Goal: Information Seeking & Learning: Check status

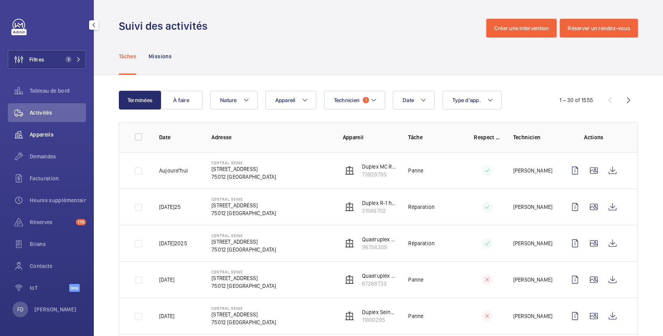
click at [45, 135] on span "Appareils" at bounding box center [58, 135] width 56 height 8
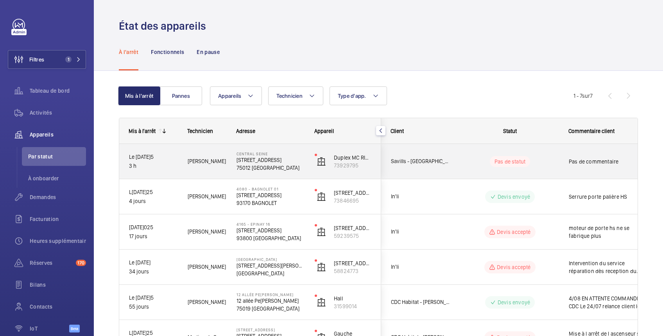
click at [545, 159] on wm-front-pills-cell "Pas de statut" at bounding box center [510, 161] width 97 height 11
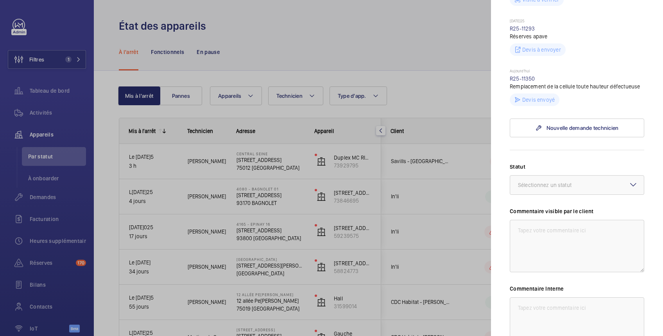
scroll to position [278, 0]
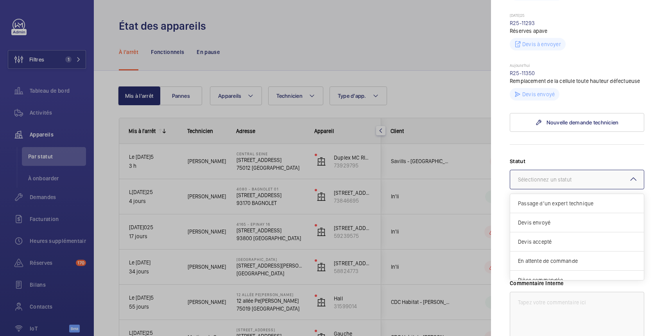
click at [551, 183] on div "Sélectionnez un statut" at bounding box center [554, 180] width 73 height 8
click at [539, 226] on span "Devis envoyé" at bounding box center [577, 223] width 118 height 8
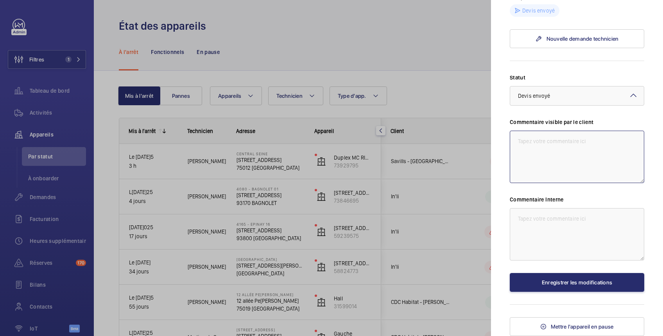
click at [547, 139] on textarea at bounding box center [577, 157] width 135 height 52
type textarea "Cellule Hors service"
click at [556, 221] on textarea at bounding box center [577, 234] width 135 height 52
type textarea "Le 26/08 devis envoyé"
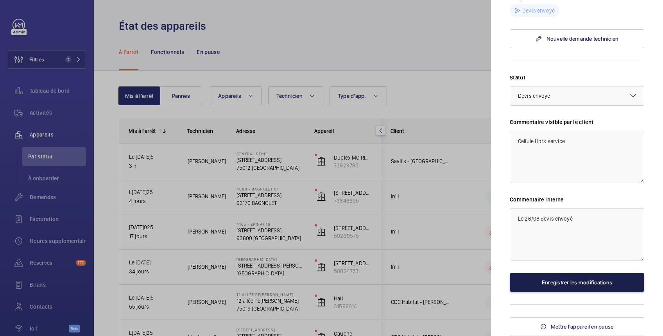
click at [567, 280] on button "Enregistrer les modifications" at bounding box center [577, 282] width 135 height 19
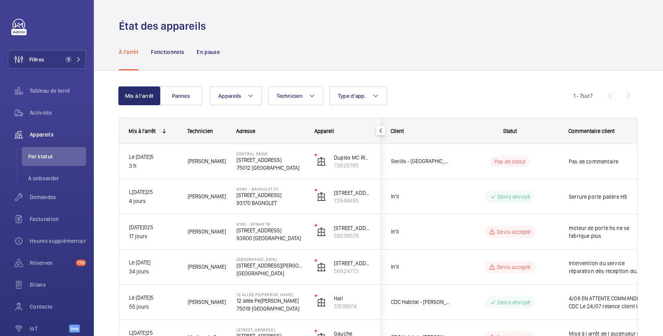
scroll to position [0, 0]
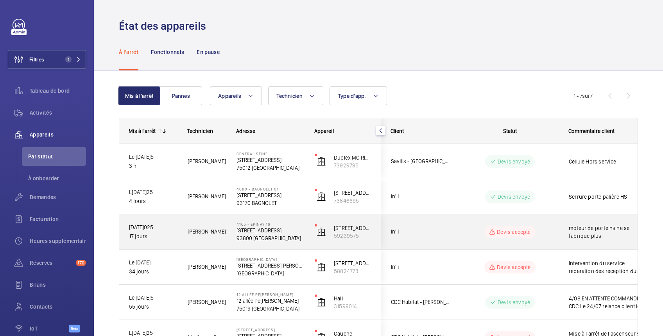
click at [377, 239] on div "[STREET_ADDRESS]" at bounding box center [343, 231] width 75 height 35
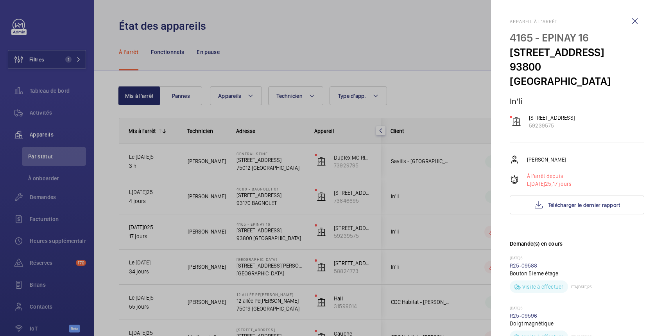
scroll to position [139, 0]
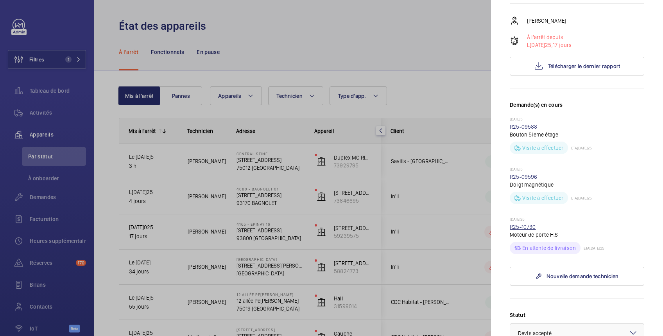
click at [526, 225] on link "R25-10730" at bounding box center [523, 227] width 26 height 6
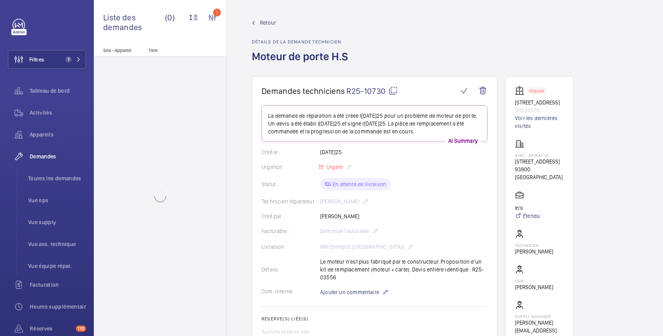
scroll to position [139, 0]
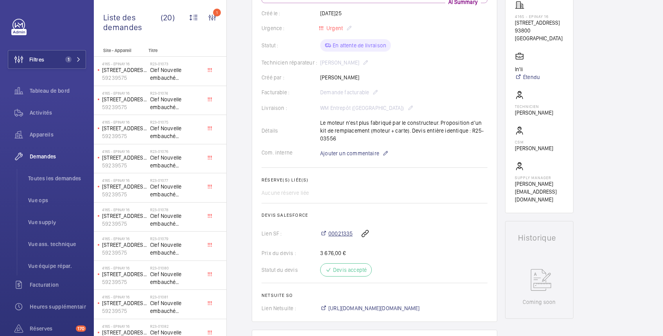
click at [345, 234] on span "00021335" at bounding box center [341, 234] width 24 height 8
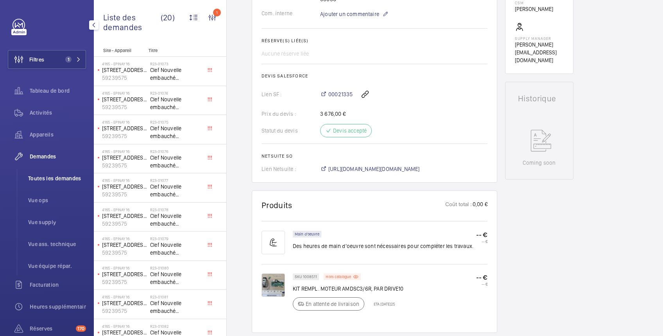
click at [61, 178] on span "Toutes les demandes" at bounding box center [57, 178] width 58 height 8
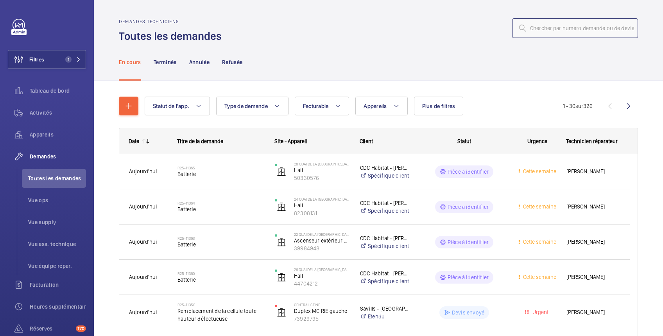
click at [527, 29] on input "text" at bounding box center [575, 28] width 126 height 20
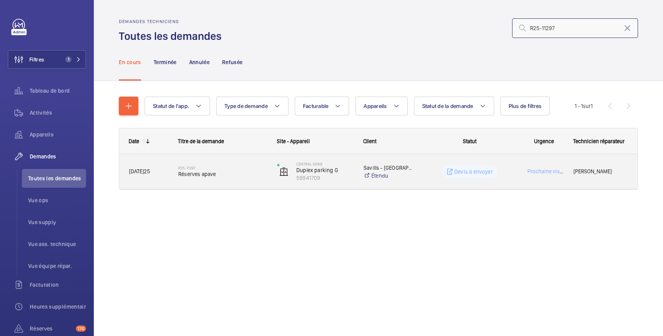
type input "R25-11297"
click at [500, 171] on wm-front-pills-cell "Devis à envoyer" at bounding box center [470, 171] width 89 height 13
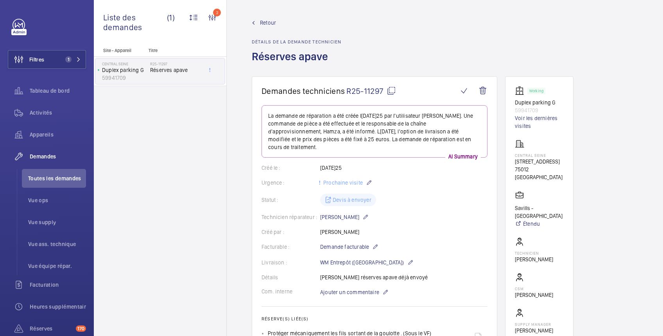
scroll to position [139, 0]
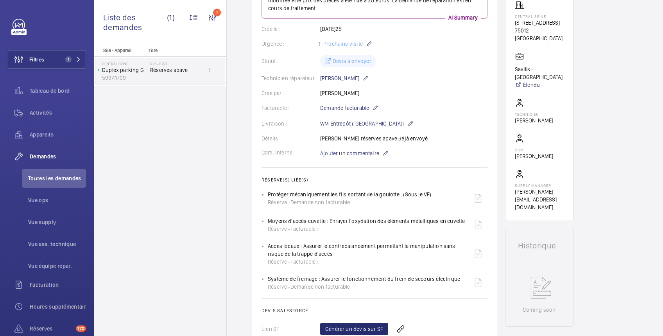
click at [425, 191] on div "Protéger mécaniquement les fils sortant de la goulotte . (Sous le VF) Réserve -…" at bounding box center [350, 199] width 164 height 16
drag, startPoint x: 268, startPoint y: 185, endPoint x: 363, endPoint y: 180, distance: 95.2
click at [363, 189] on div "Protéger mécaniquement les fils sortant de la goulotte . (Sous le VF) Réserve -…" at bounding box center [378, 198] width 220 height 19
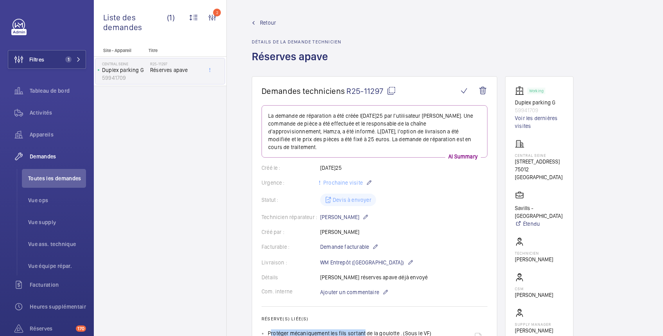
scroll to position [0, 0]
drag, startPoint x: 551, startPoint y: 112, endPoint x: 510, endPoint y: 110, distance: 40.7
click at [510, 110] on wm-front-card "Working Duplex parking G 59941709 Voir les dernières visites Central Seine [STR…" at bounding box center [539, 218] width 68 height 284
copy p "59941709"
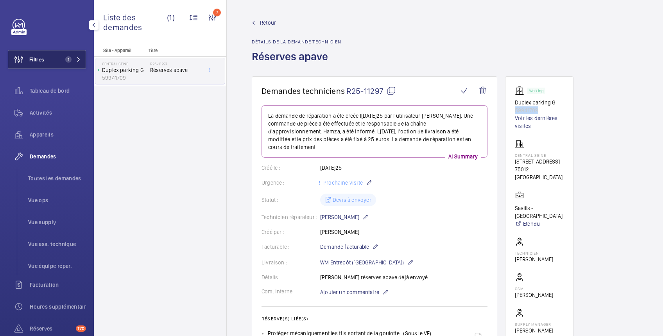
click at [47, 56] on button "Filtres 1" at bounding box center [47, 59] width 78 height 19
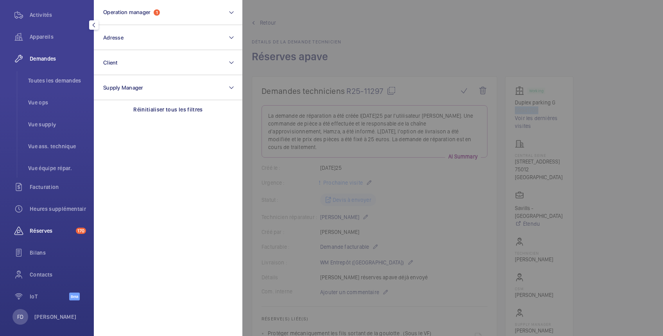
scroll to position [105, 0]
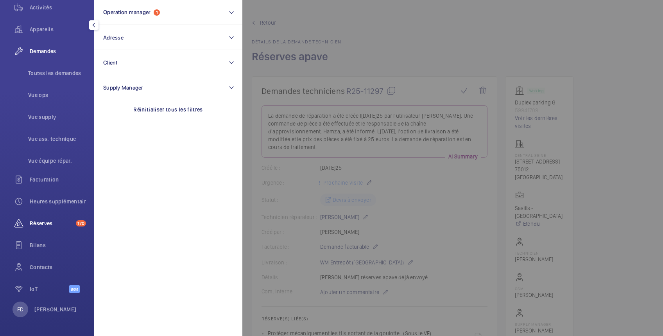
click at [47, 225] on span "Réserves" at bounding box center [51, 223] width 43 height 8
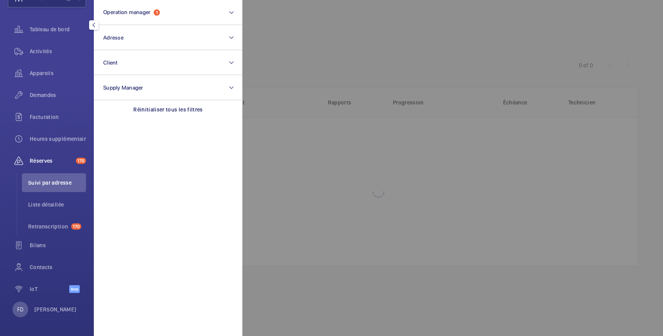
scroll to position [61, 0]
click at [48, 225] on span "Retranscription" at bounding box center [48, 227] width 40 height 8
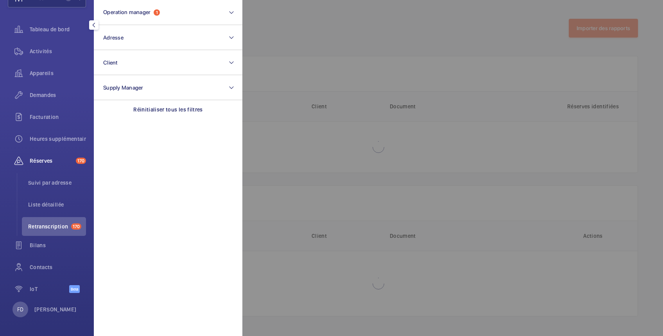
click at [331, 26] on div at bounding box center [574, 168] width 663 height 336
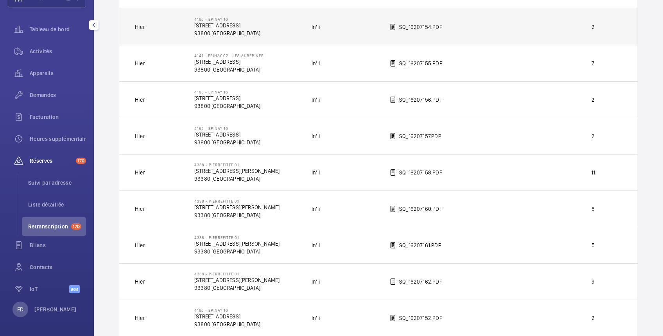
scroll to position [278, 0]
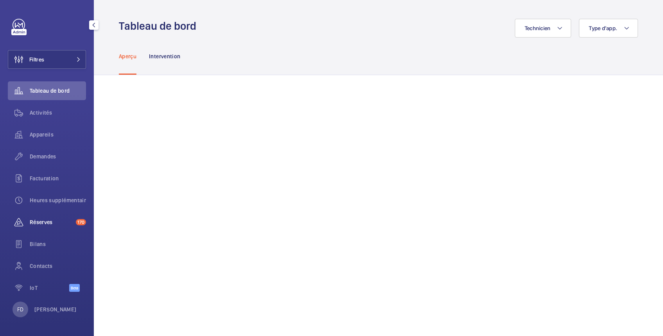
click at [36, 221] on span "Réserves" at bounding box center [51, 222] width 43 height 8
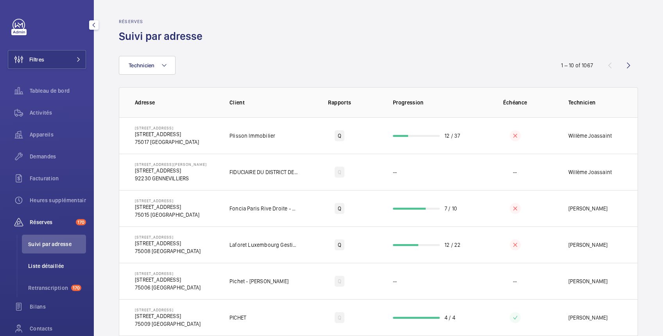
click at [51, 262] on span "Liste détaillée" at bounding box center [57, 266] width 58 height 8
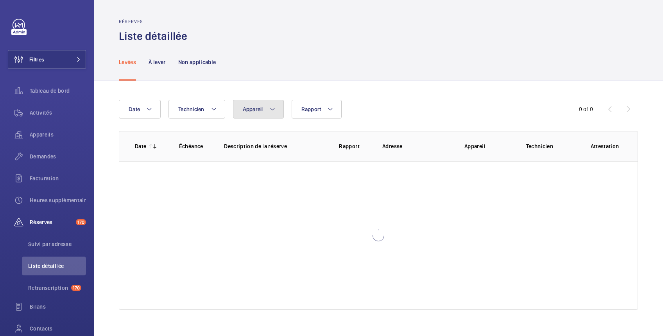
click at [266, 106] on button "Appareil" at bounding box center [258, 109] width 51 height 19
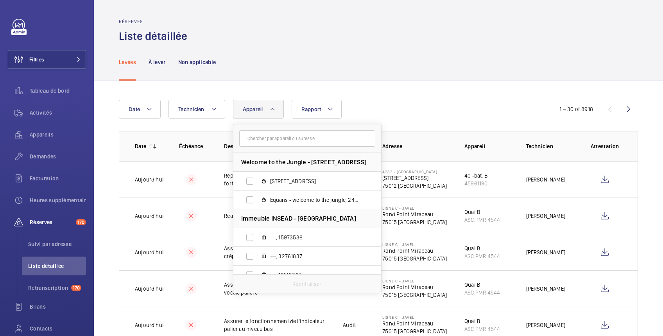
click at [258, 140] on input "text" at bounding box center [307, 138] width 136 height 16
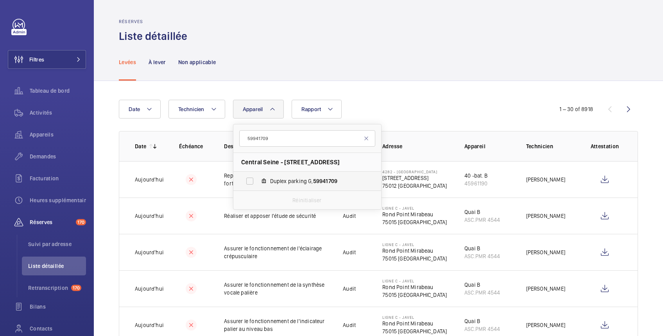
type input "59941709"
click at [248, 178] on label "Duplex parking G, 59941709" at bounding box center [301, 181] width 135 height 19
click at [248, 178] on input "Duplex parking G, 59941709" at bounding box center [250, 181] width 16 height 16
checkbox input "true"
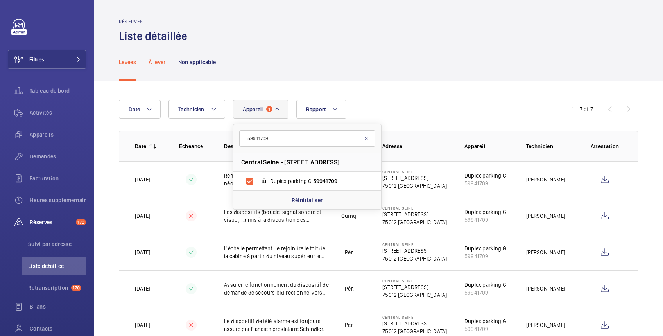
click at [156, 59] on p "À lever" at bounding box center [157, 62] width 17 height 8
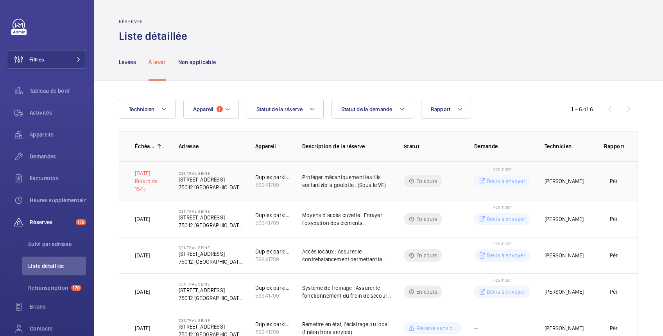
click at [505, 179] on p "Devis à envoyer" at bounding box center [506, 181] width 39 height 8
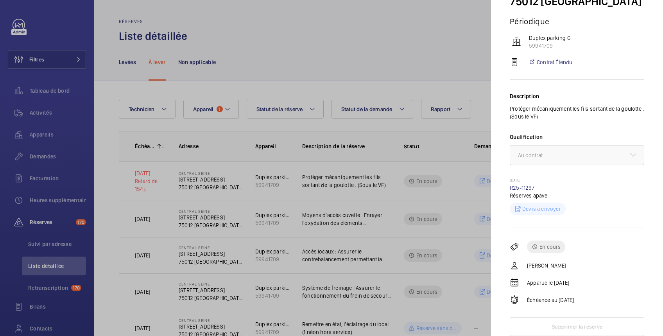
scroll to position [80, 0]
click at [401, 35] on div at bounding box center [331, 168] width 663 height 336
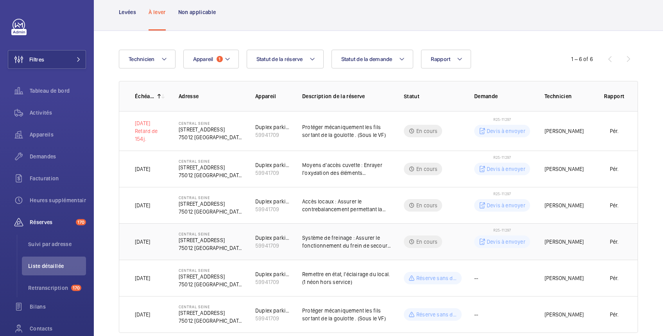
scroll to position [66, 0]
